Goal: Task Accomplishment & Management: Use online tool/utility

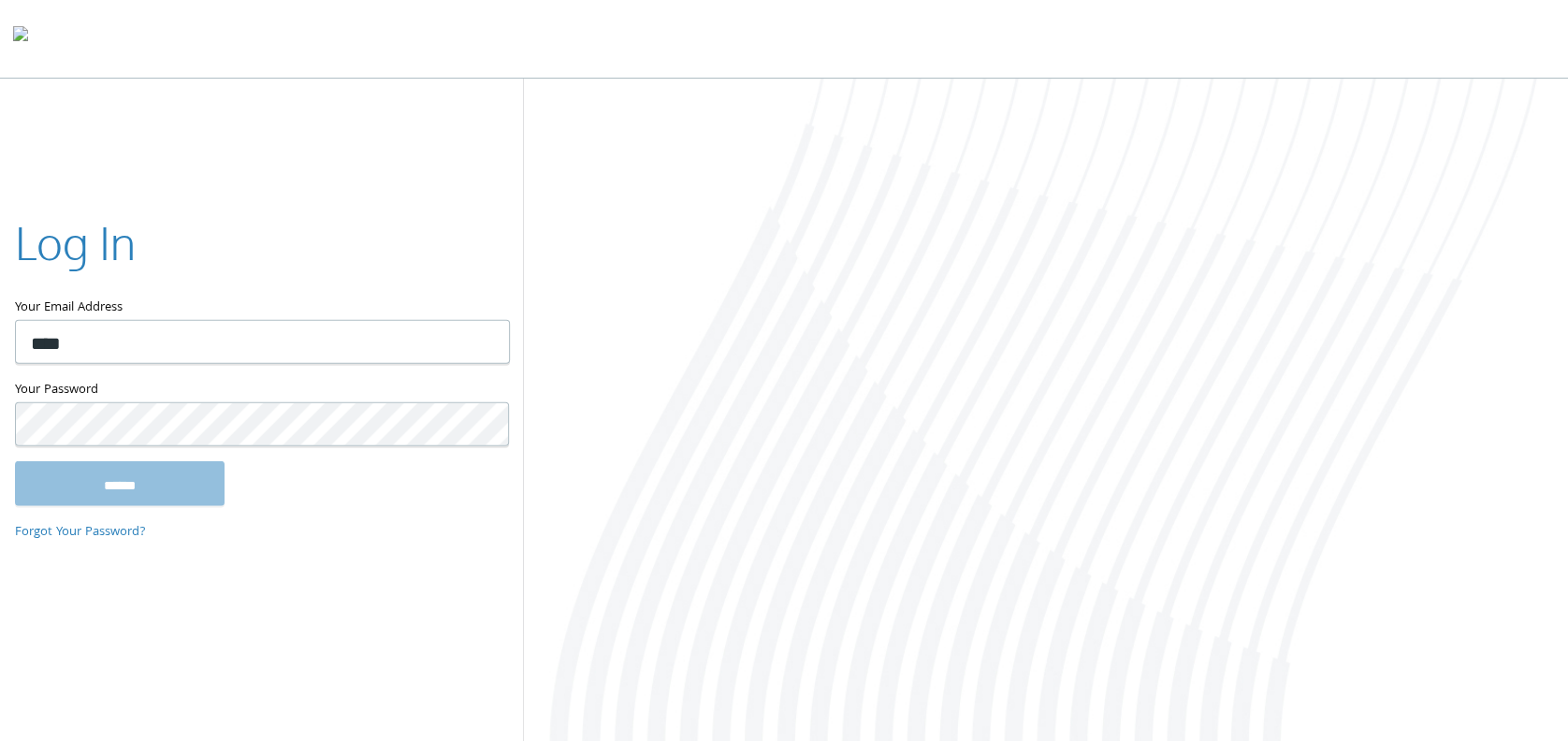
type input "**********"
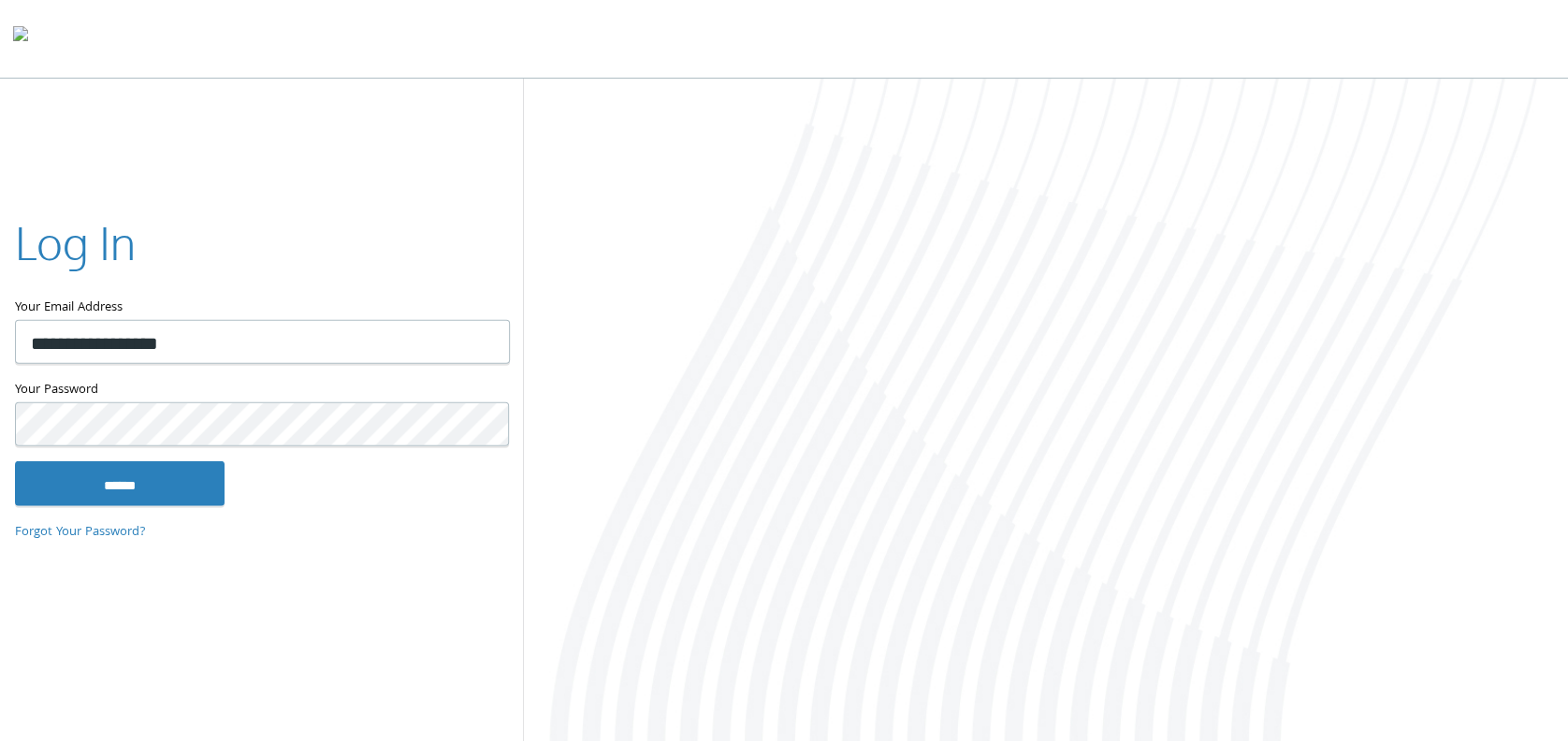
click at [15, 460] on input "******" at bounding box center [120, 482] width 210 height 45
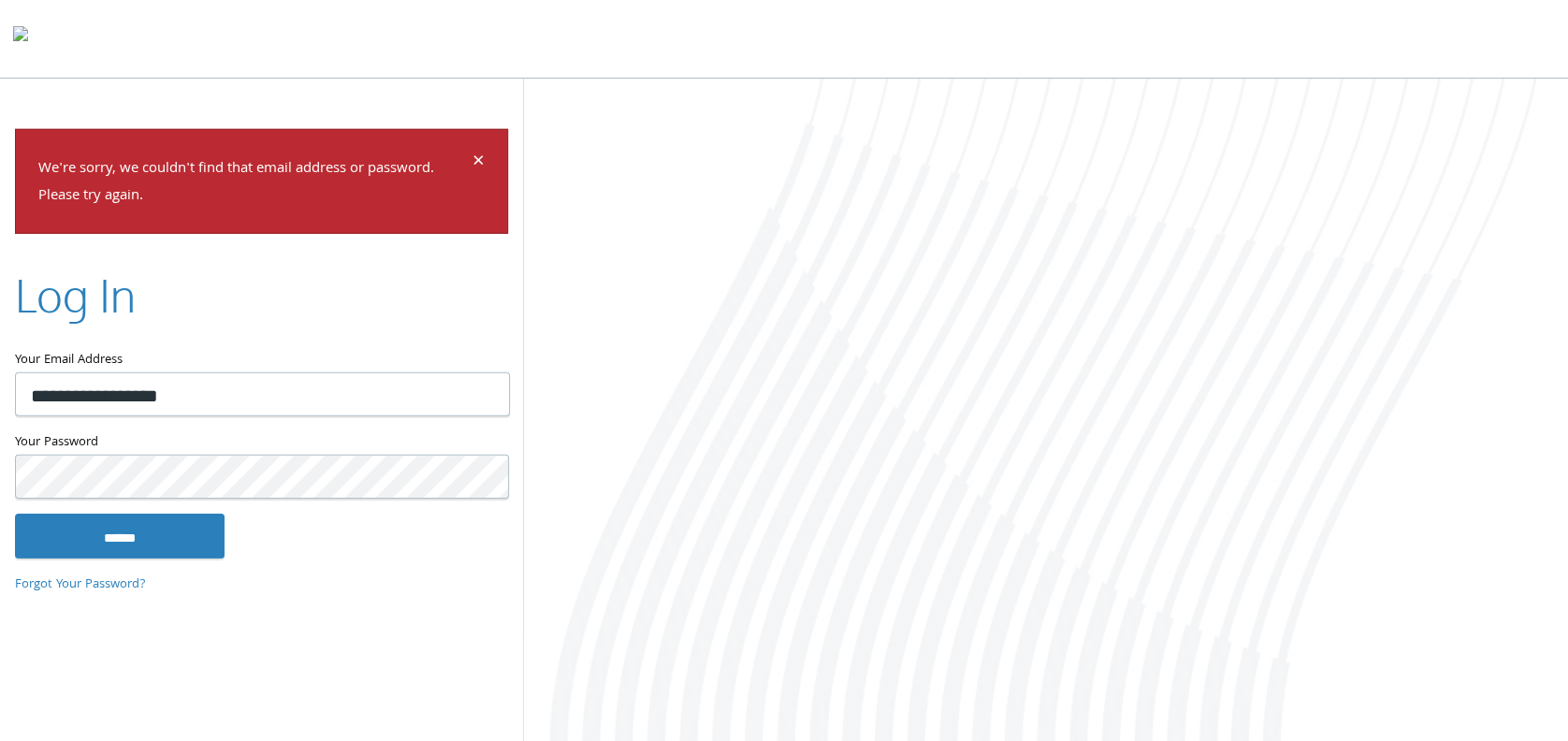
click at [15, 513] on input "******" at bounding box center [120, 535] width 210 height 45
